Goal: Entertainment & Leisure: Consume media (video, audio)

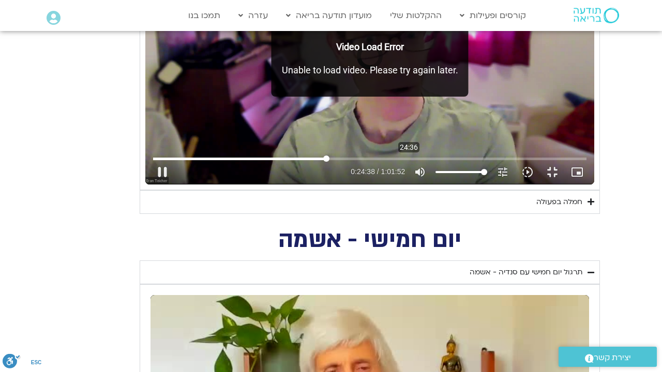
drag, startPoint x: 129, startPoint y: 344, endPoint x: 266, endPoint y: 346, distance: 136.6
click at [266, 162] on input "Seek" at bounding box center [370, 159] width 434 height 6
click at [153, 162] on input "Seek" at bounding box center [370, 159] width 434 height 6
click at [150, 185] on button "pause" at bounding box center [162, 172] width 25 height 25
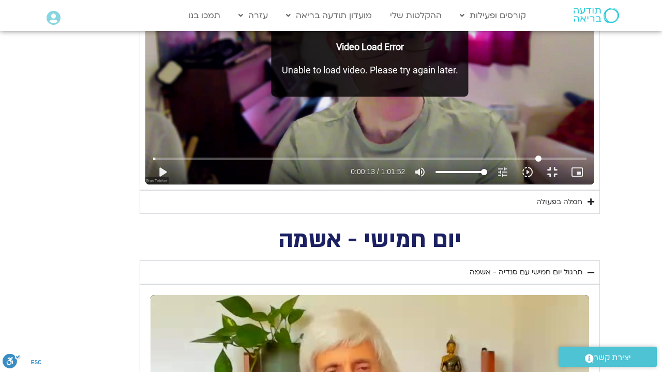
click at [582, 162] on input "Seek" at bounding box center [370, 159] width 434 height 6
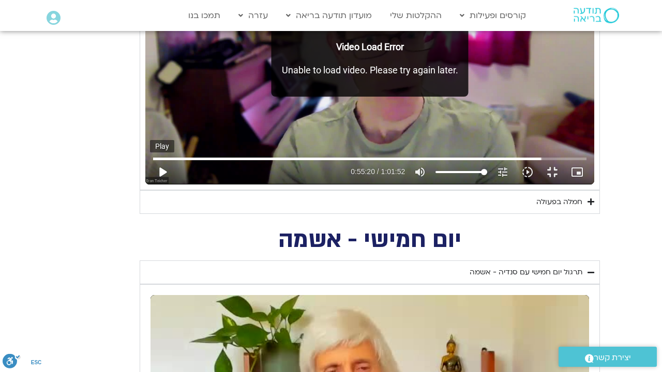
click at [150, 185] on button "play_arrow" at bounding box center [162, 172] width 25 height 25
click at [153, 162] on input "Seek" at bounding box center [370, 159] width 434 height 6
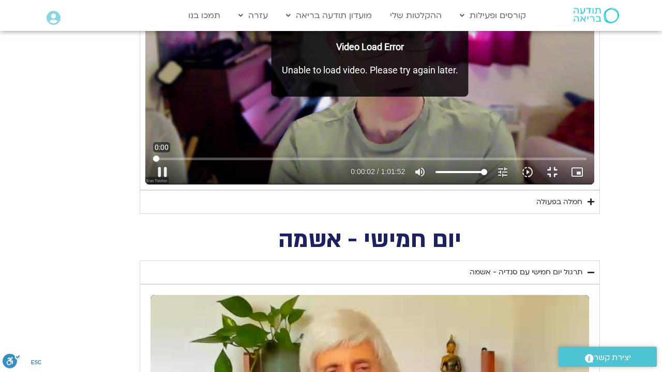
click at [153, 162] on input "Seek" at bounding box center [370, 159] width 434 height 6
click at [150, 185] on button "pause" at bounding box center [162, 172] width 25 height 25
type input "4.05736"
click at [150, 185] on button "play_arrow" at bounding box center [162, 172] width 25 height 25
type input "8.409517"
